Goal: Find specific page/section: Find specific page/section

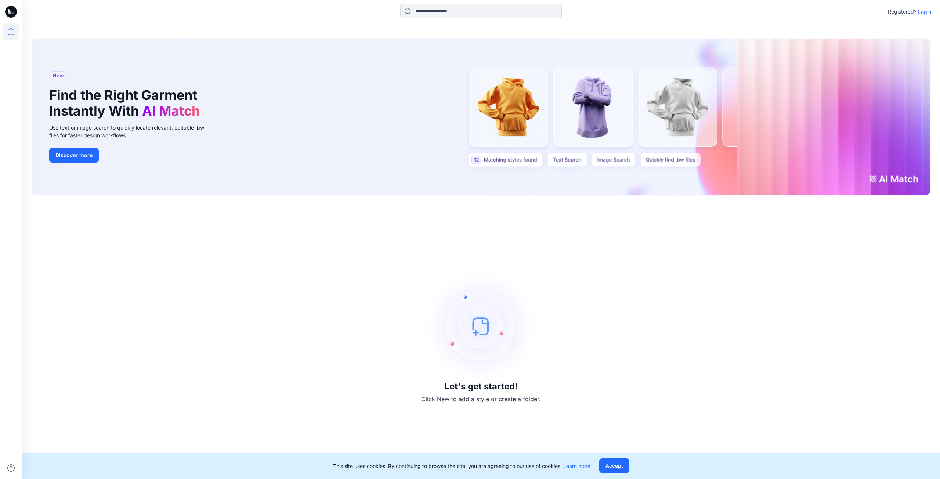
click at [930, 13] on p "Login" at bounding box center [924, 12] width 13 height 8
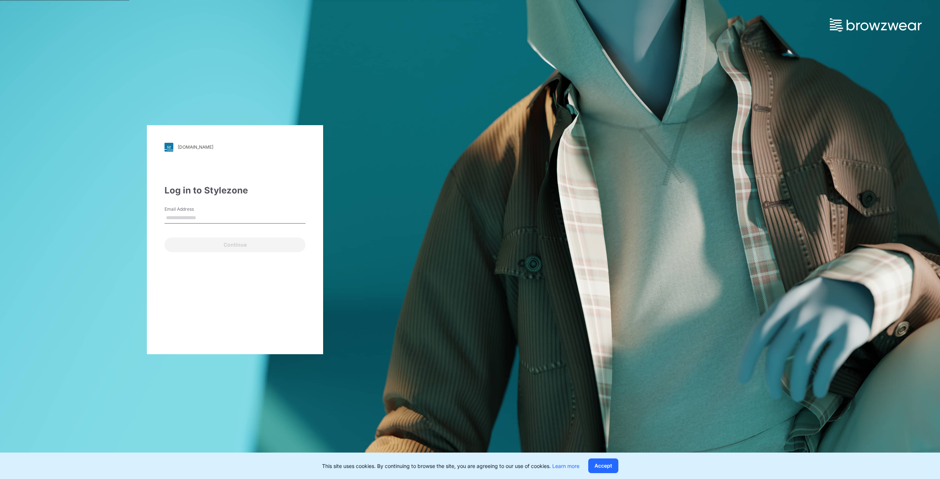
type input "**********"
click at [222, 246] on button "Continue" at bounding box center [235, 245] width 141 height 15
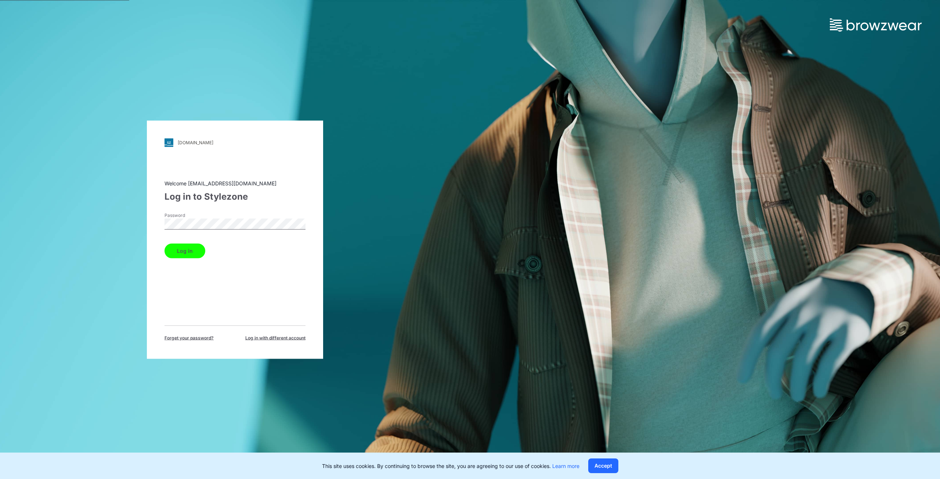
click at [202, 250] on button "Log in" at bounding box center [185, 251] width 41 height 15
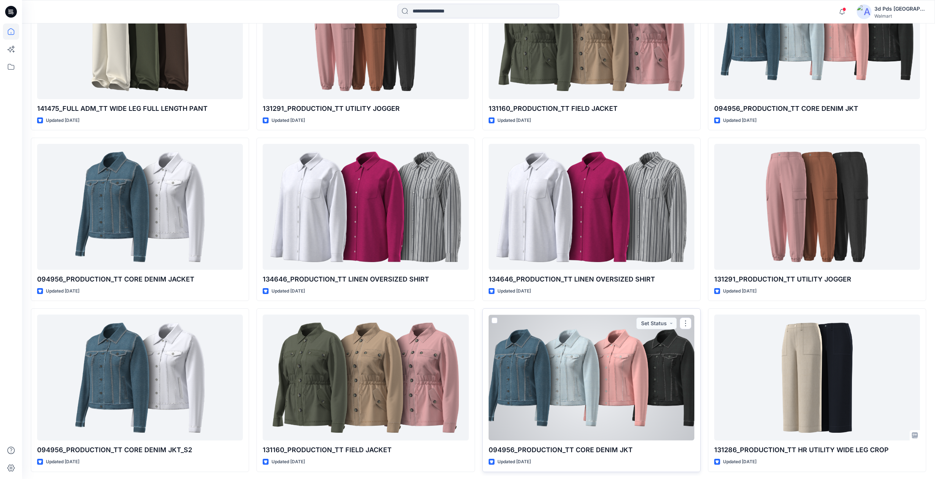
scroll to position [6697, 0]
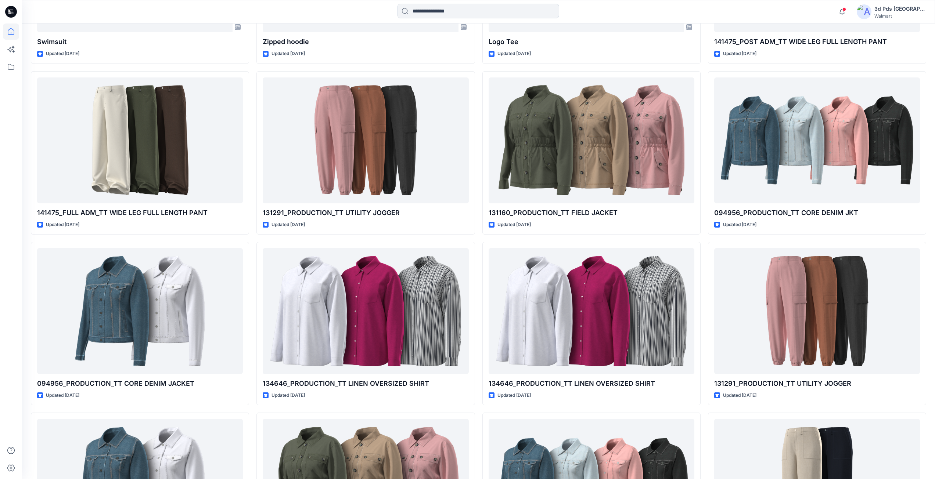
click at [435, 12] on input at bounding box center [478, 11] width 162 height 15
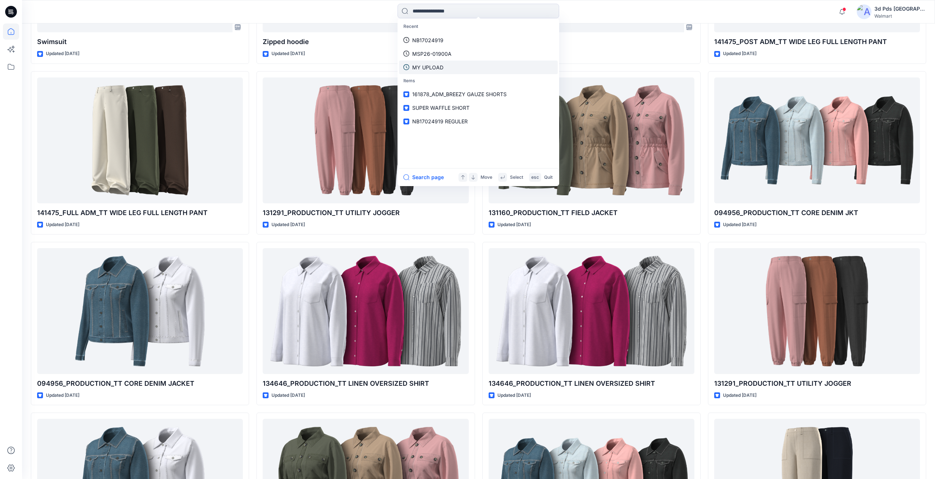
click at [439, 69] on p "MY UPLOAD" at bounding box center [427, 68] width 31 height 8
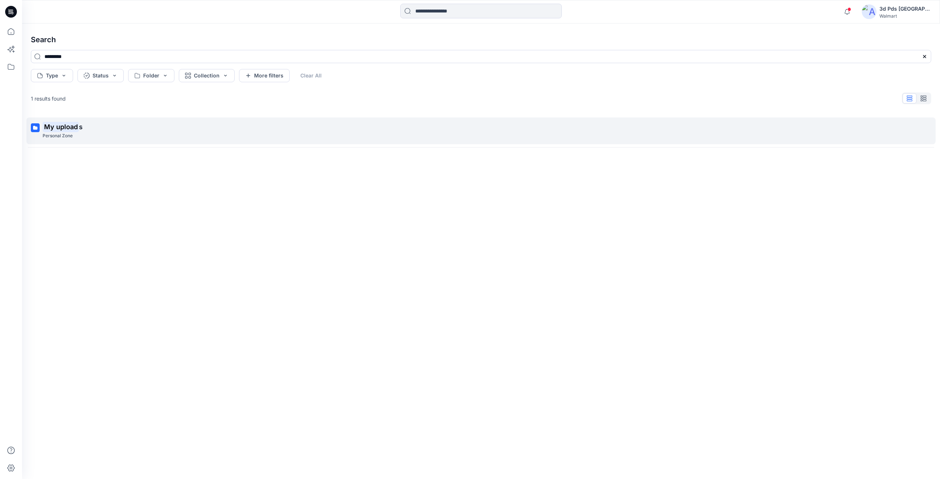
click at [58, 130] on mark "My upload" at bounding box center [61, 127] width 36 height 10
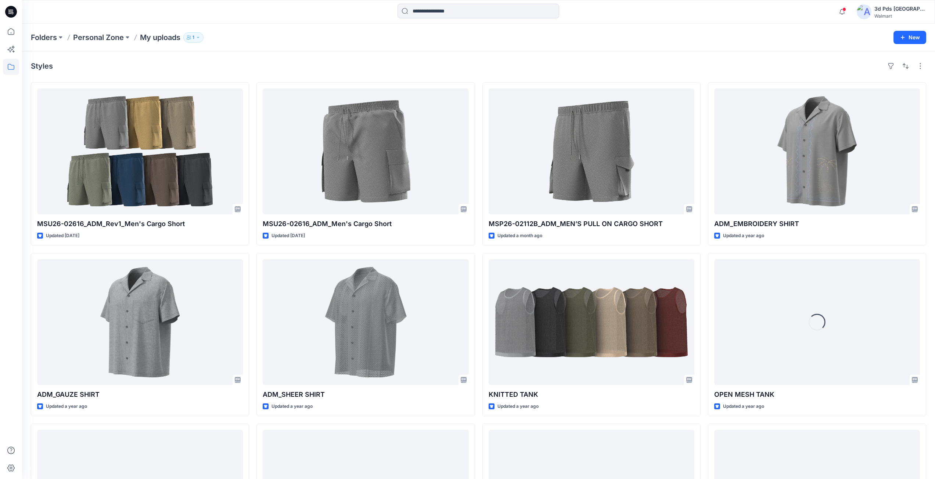
click at [199, 38] on icon "button" at bounding box center [198, 37] width 4 height 4
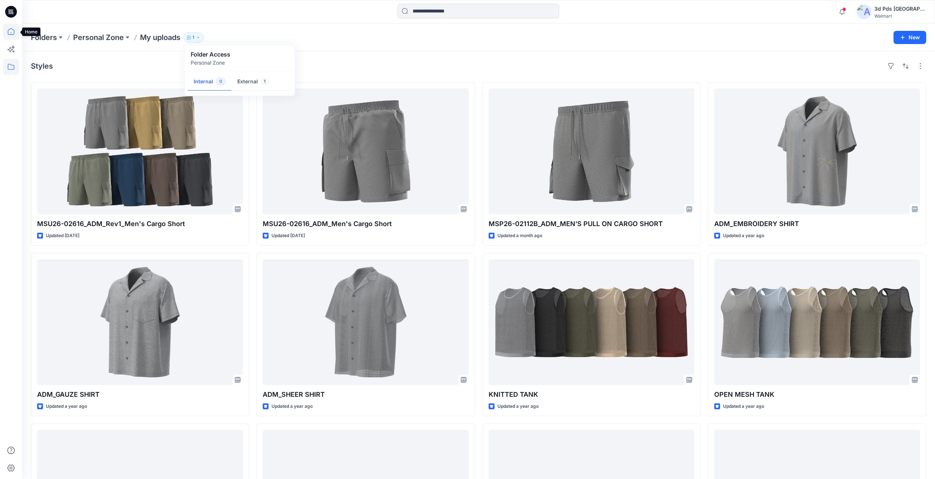
click at [9, 31] on icon at bounding box center [11, 32] width 16 height 16
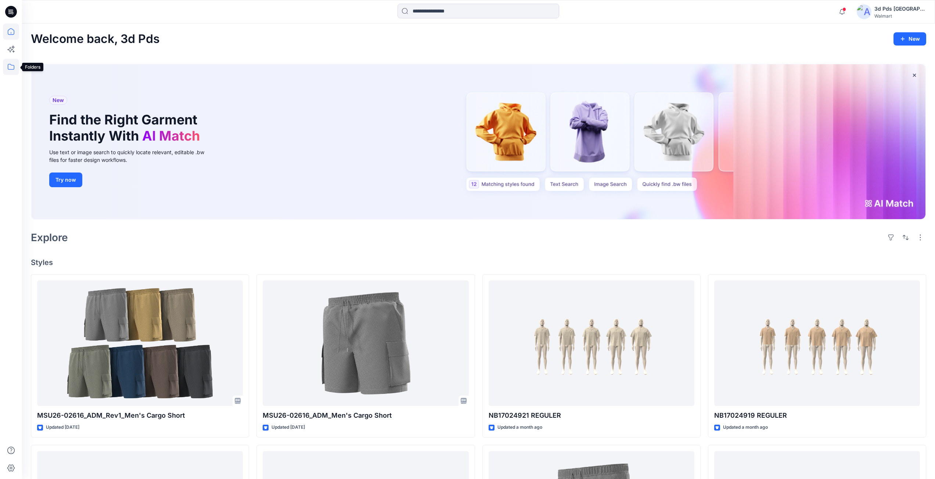
click at [9, 66] on icon at bounding box center [11, 67] width 16 height 16
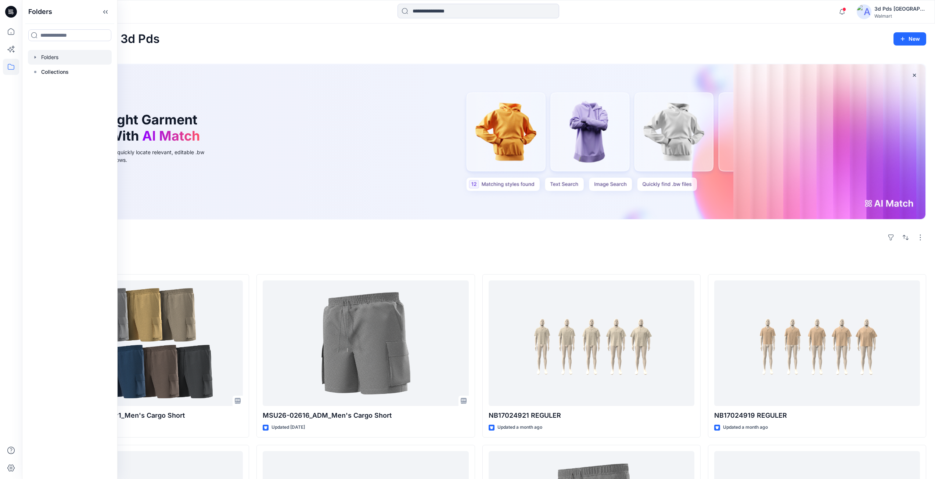
click at [33, 53] on div at bounding box center [70, 57] width 84 height 15
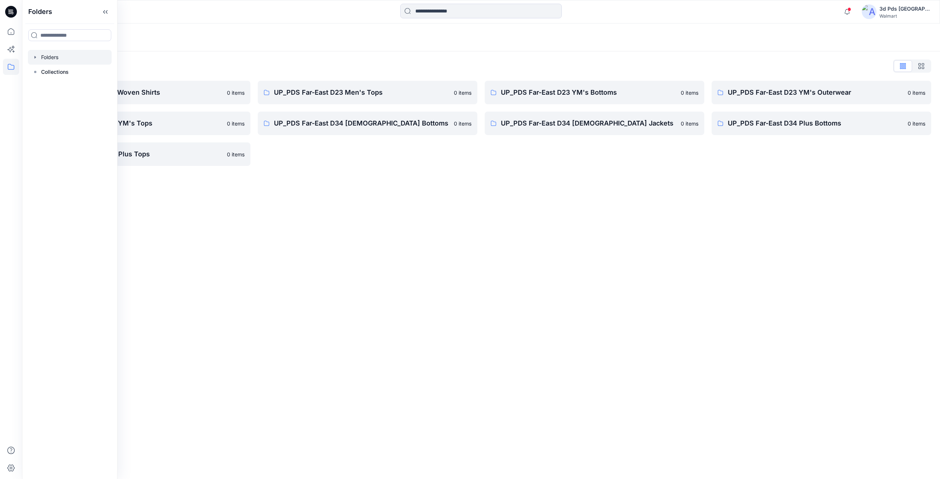
click at [324, 222] on div "Folders Folders List FA PDS D34 Womens Woven Shirts 0 items UP_PDS Far-East D23…" at bounding box center [481, 252] width 918 height 456
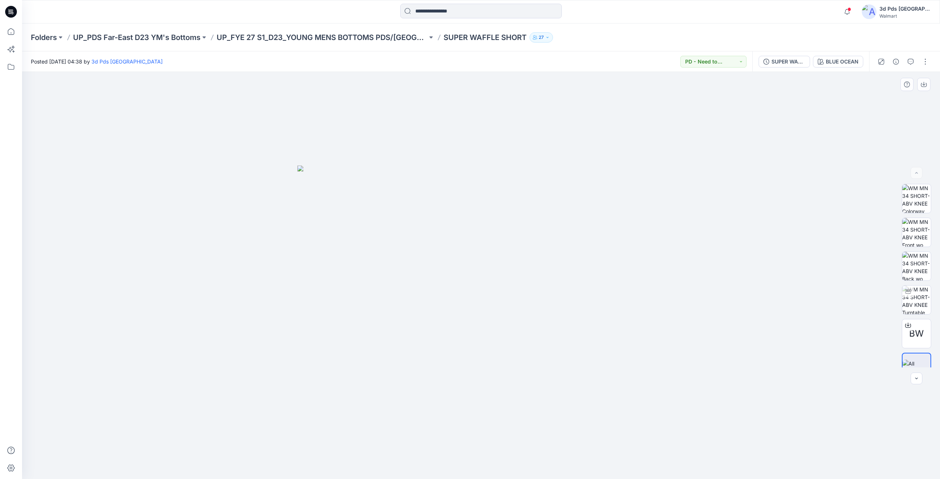
click at [465, 304] on img at bounding box center [481, 323] width 367 height 314
click at [919, 240] on img at bounding box center [917, 232] width 29 height 29
click at [505, 92] on img at bounding box center [481, 92] width 367 height 0
click at [913, 296] on img at bounding box center [917, 300] width 29 height 29
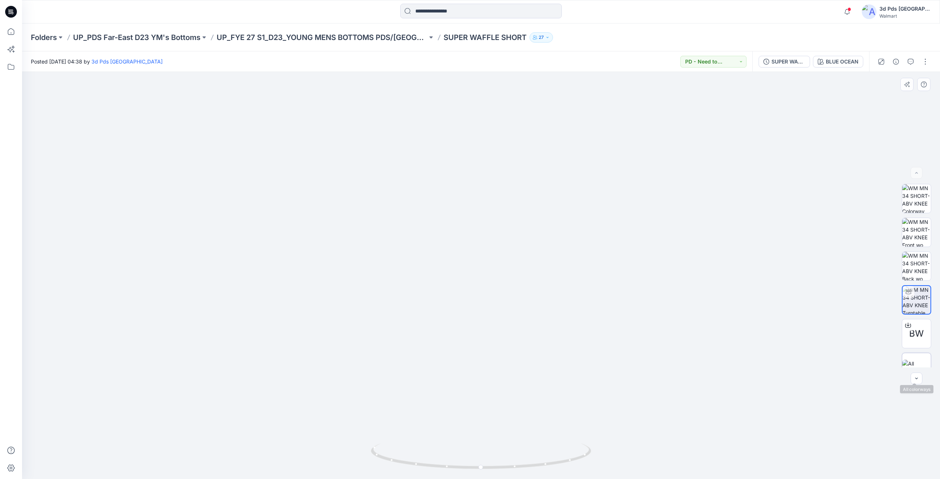
click at [920, 361] on img at bounding box center [917, 367] width 29 height 15
click at [584, 166] on img at bounding box center [481, 166] width 367 height 0
click at [561, 166] on img at bounding box center [481, 166] width 367 height 0
click at [918, 199] on img at bounding box center [917, 198] width 29 height 29
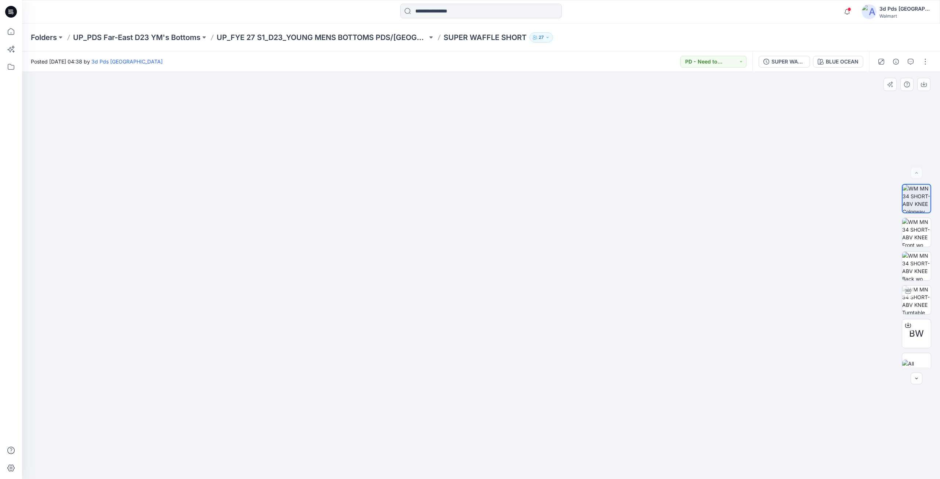
click at [509, 92] on img at bounding box center [481, 92] width 367 height 0
click at [899, 61] on icon "button" at bounding box center [896, 62] width 6 height 6
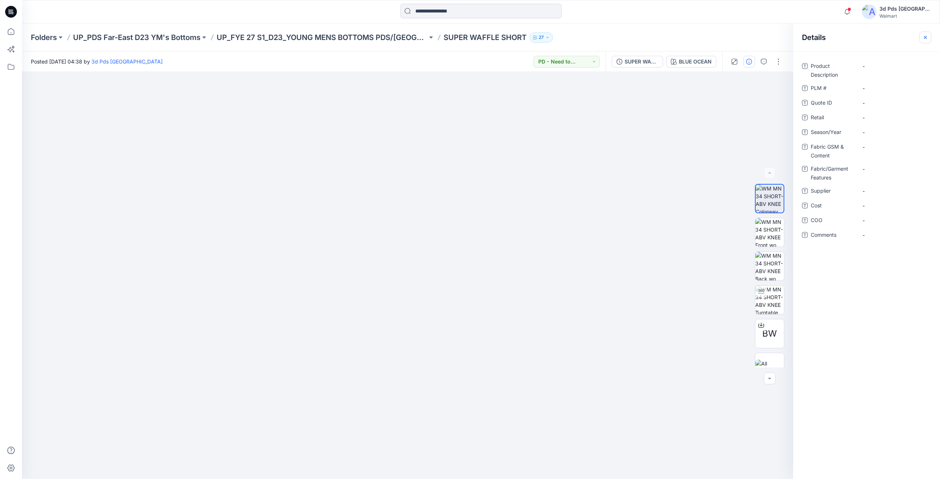
click at [930, 40] on button "button" at bounding box center [926, 38] width 12 height 12
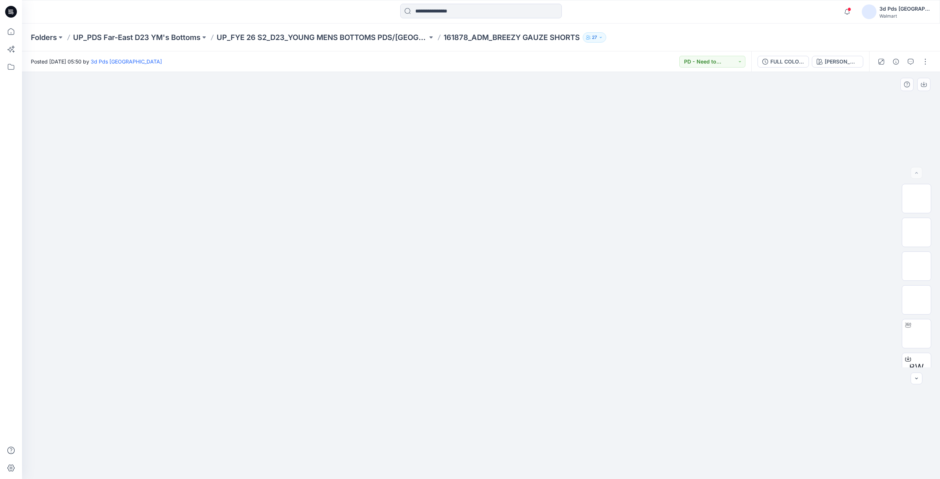
click at [498, 166] on img at bounding box center [481, 166] width 367 height 0
click at [498, 235] on img at bounding box center [481, 323] width 367 height 314
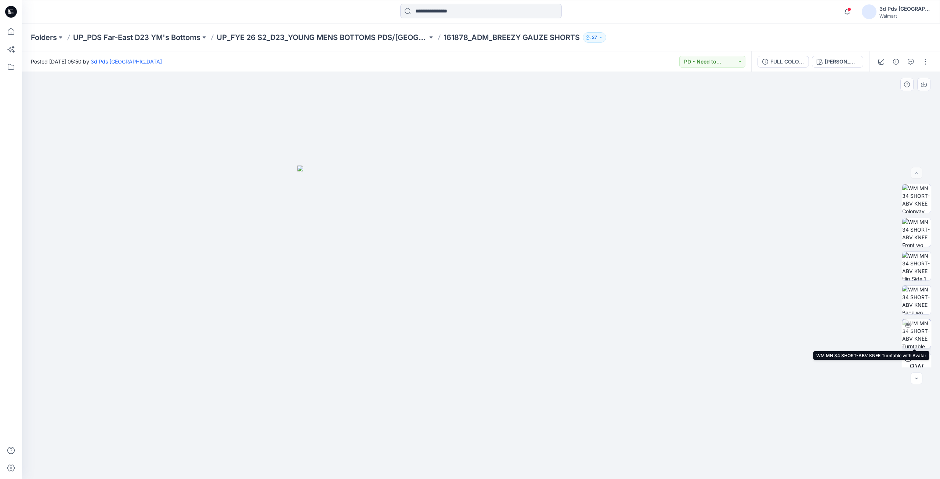
click at [909, 337] on img at bounding box center [917, 334] width 29 height 29
drag, startPoint x: 483, startPoint y: 471, endPoint x: 727, endPoint y: 463, distance: 244.1
click at [727, 463] on div at bounding box center [481, 275] width 918 height 407
drag, startPoint x: 897, startPoint y: 65, endPoint x: 901, endPoint y: 67, distance: 4.1
click at [897, 65] on button "button" at bounding box center [896, 62] width 12 height 12
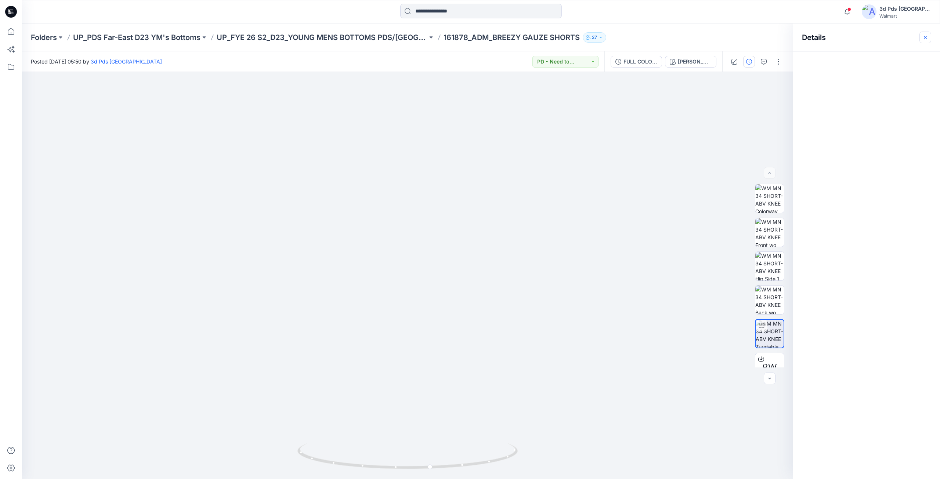
click at [924, 39] on icon "button" at bounding box center [926, 38] width 6 height 6
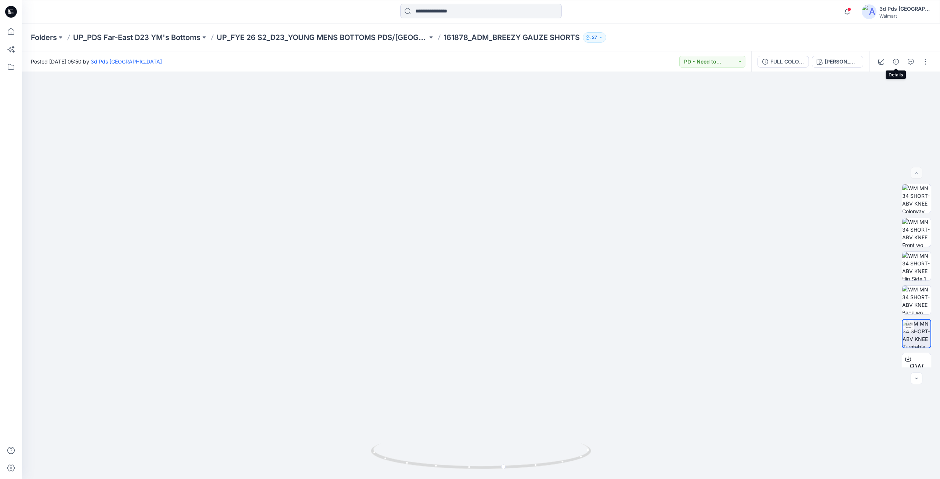
click at [895, 62] on icon "button" at bounding box center [896, 62] width 6 height 6
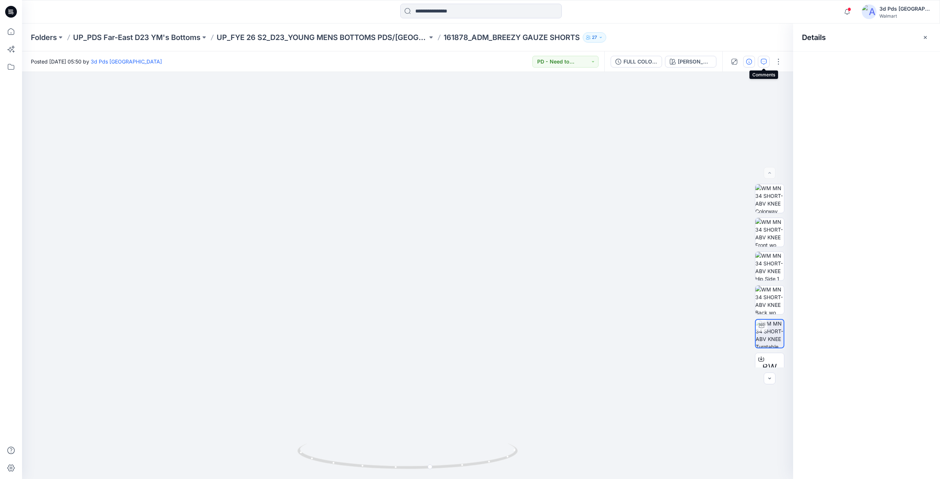
click at [765, 65] on button "button" at bounding box center [764, 62] width 12 height 12
click at [752, 61] on icon "button" at bounding box center [749, 62] width 6 height 6
click at [929, 38] on button "button" at bounding box center [926, 38] width 12 height 12
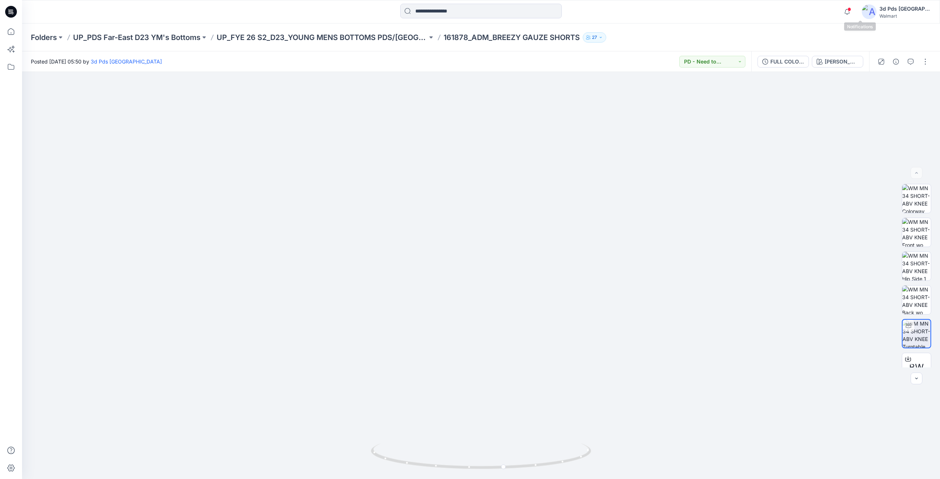
click at [852, 10] on span at bounding box center [850, 9] width 4 height 4
